Goal: Information Seeking & Learning: Learn about a topic

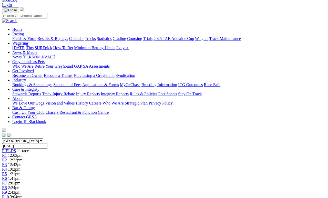
scroll to position [0, 2]
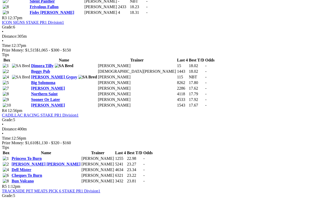
scroll to position [416, 8]
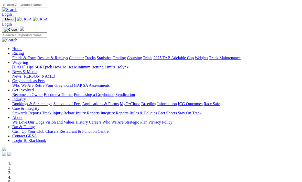
scroll to position [181, 0]
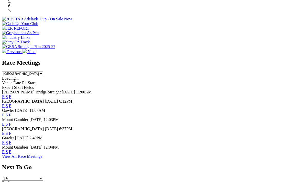
click at [5, 95] on link "E" at bounding box center [3, 97] width 3 height 4
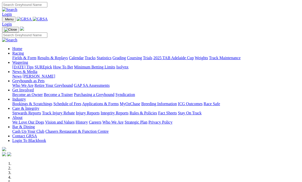
scroll to position [181, 0]
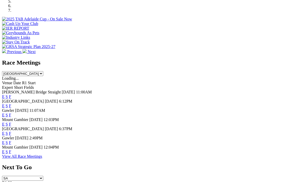
click at [5, 122] on link "E" at bounding box center [3, 124] width 3 height 4
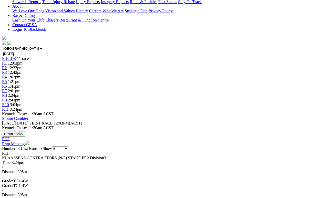
scroll to position [106, 0]
